Goal: Task Accomplishment & Management: Manage account settings

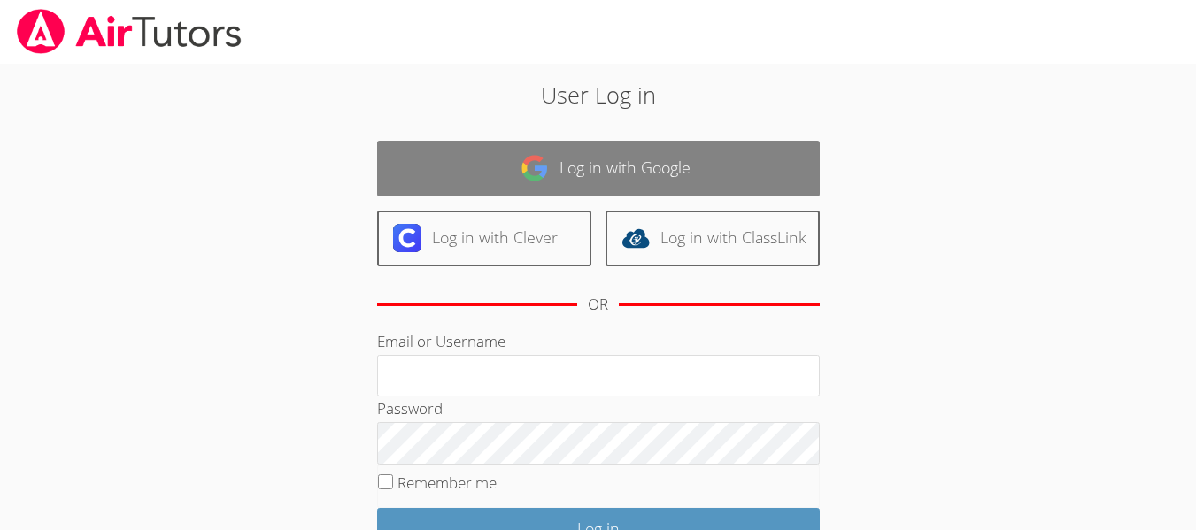
click at [622, 180] on link "Log in with Google" at bounding box center [598, 169] width 443 height 56
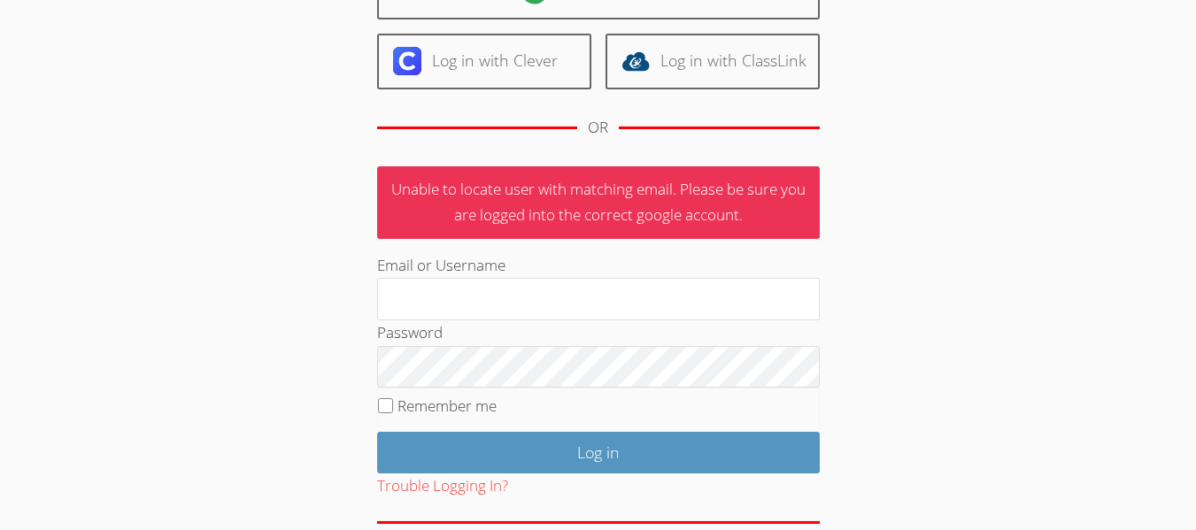
scroll to position [261, 0]
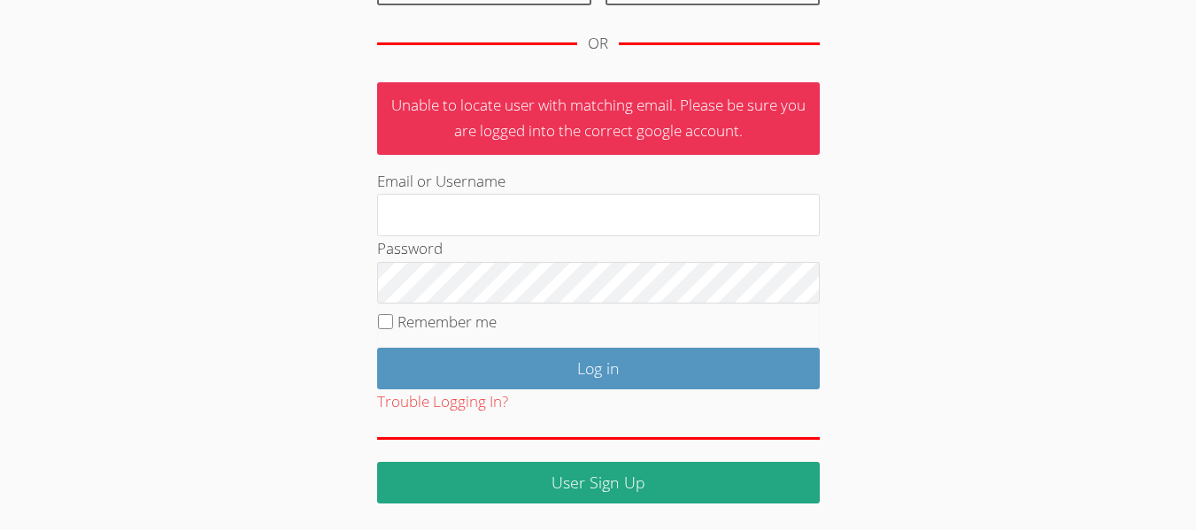
click at [705, 244] on div "Password" at bounding box center [598, 269] width 443 height 67
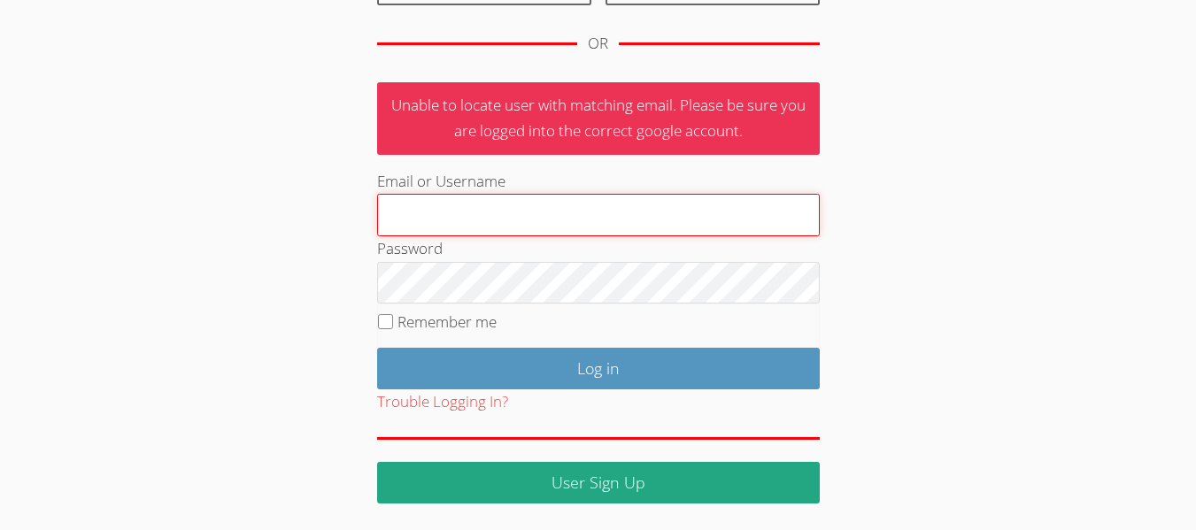
click at [705, 229] on input "Email or Username" at bounding box center [598, 215] width 443 height 42
click at [712, 216] on input "Email or Username" at bounding box center [598, 215] width 443 height 42
